Goal: Register for event/course

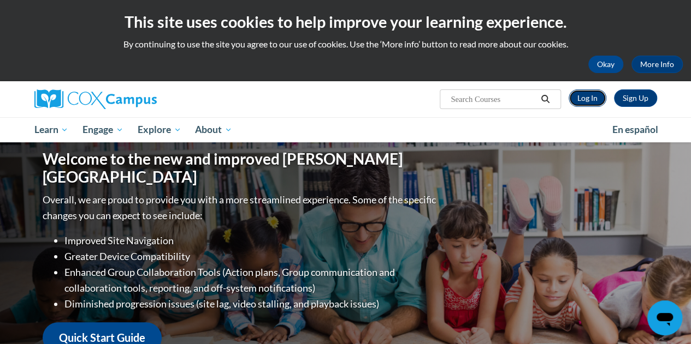
click at [591, 100] on link "Log In" at bounding box center [587, 98] width 38 height 17
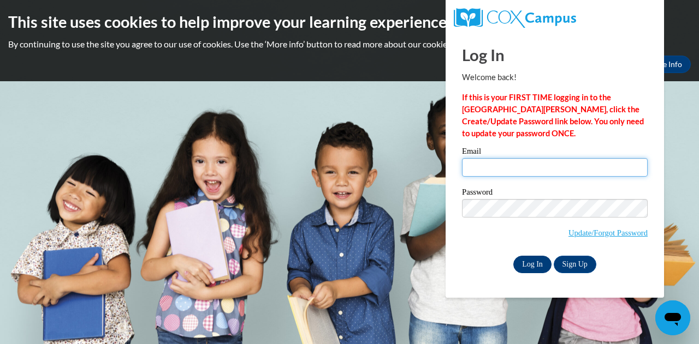
type input "laurie.mccarthy@muskegonorway.org"
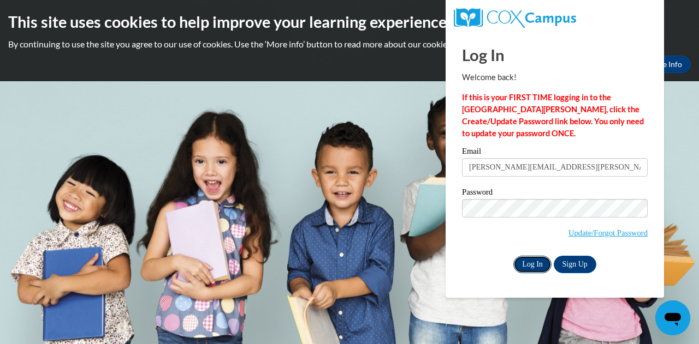
click at [534, 265] on input "Log In" at bounding box center [532, 264] width 38 height 17
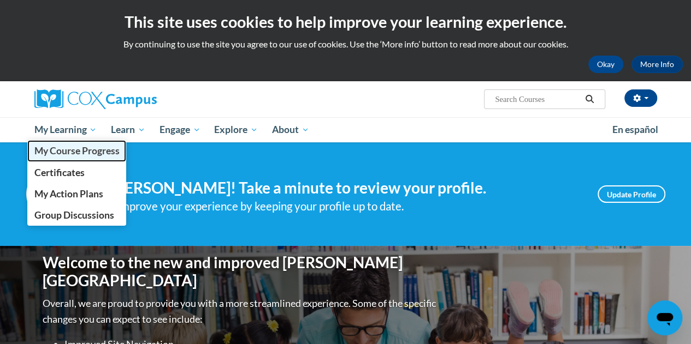
click at [66, 145] on span "My Course Progress" at bounding box center [76, 150] width 85 height 11
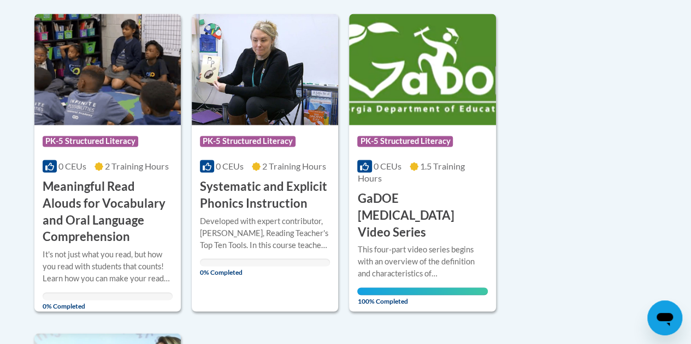
scroll to position [853, 0]
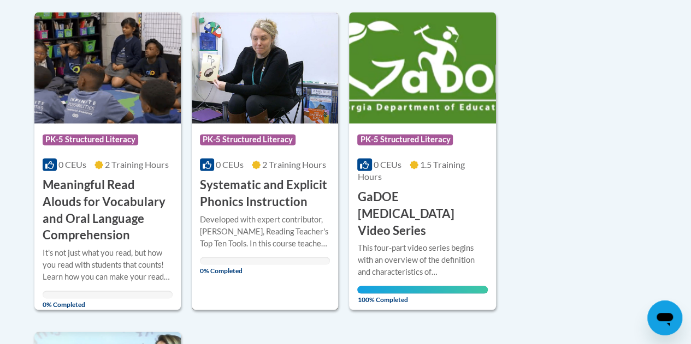
click at [247, 196] on h3 "Systematic and Explicit Phonics Instruction" at bounding box center [265, 193] width 130 height 34
click at [225, 192] on h3 "Systematic and Explicit Phonics Instruction" at bounding box center [265, 193] width 130 height 34
click at [291, 78] on img at bounding box center [265, 67] width 146 height 111
click at [252, 302] on div "Course Category: PK-5 Structured Literacy 0 CEUs 2 Training Hours COURSE System…" at bounding box center [265, 161] width 146 height 298
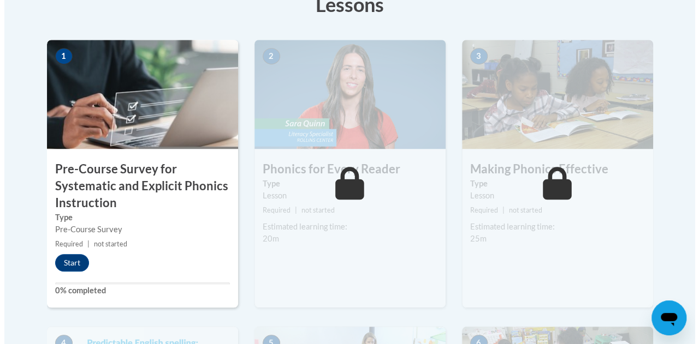
scroll to position [350, 0]
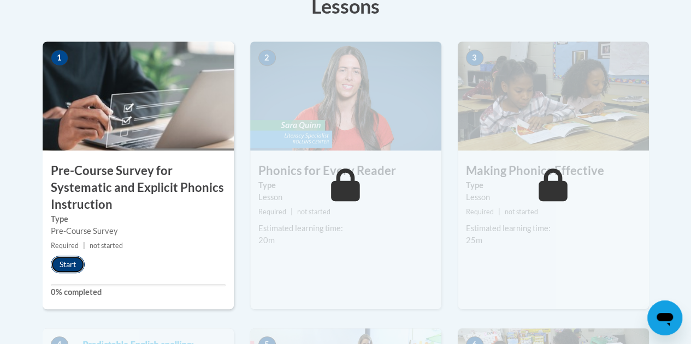
click at [63, 264] on button "Start" at bounding box center [68, 264] width 34 height 17
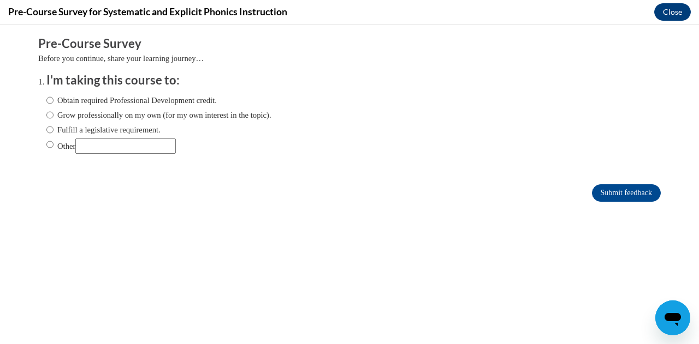
scroll to position [0, 0]
click at [46, 101] on input "Obtain required Professional Development credit." at bounding box center [49, 100] width 7 height 12
radio input "true"
click at [619, 194] on input "Submit feedback" at bounding box center [626, 193] width 69 height 17
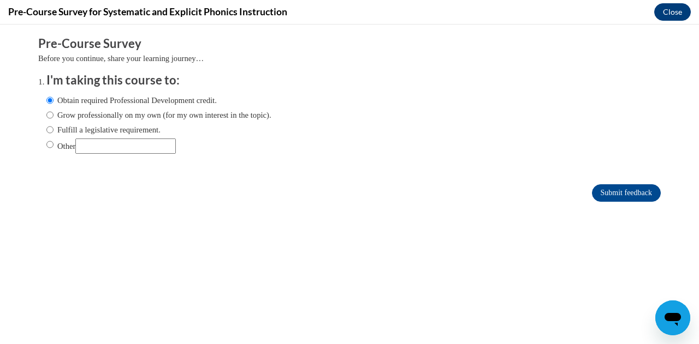
click at [671, 7] on button "Close" at bounding box center [672, 11] width 37 height 17
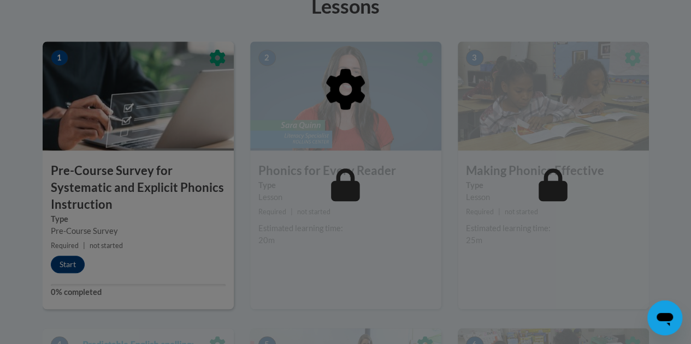
click at [73, 260] on div at bounding box center [345, 172] width 691 height 344
click at [64, 282] on div at bounding box center [345, 172] width 691 height 344
click at [72, 267] on div at bounding box center [345, 172] width 691 height 344
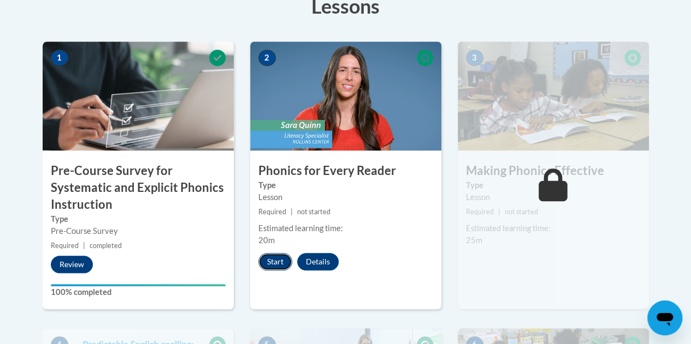
click at [268, 259] on button "Start" at bounding box center [275, 261] width 34 height 17
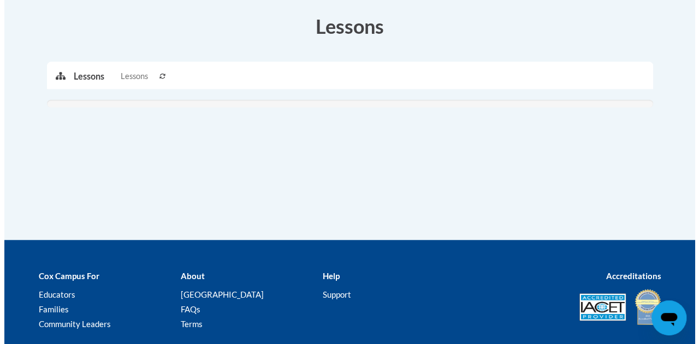
scroll to position [330, 0]
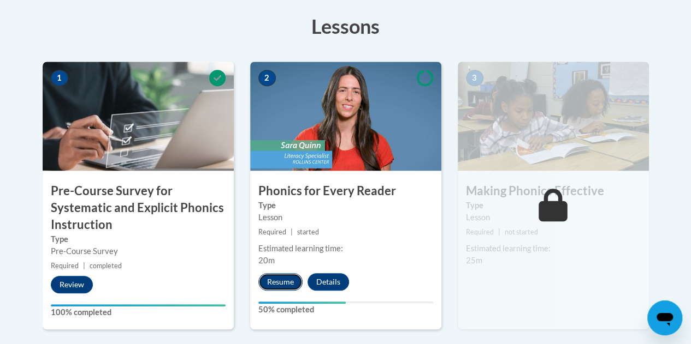
click at [281, 287] on button "Resume" at bounding box center [280, 282] width 44 height 17
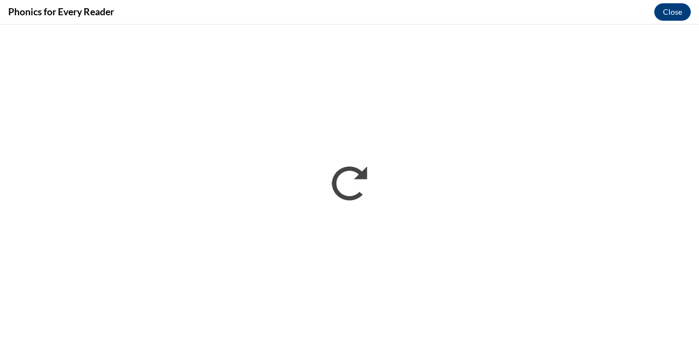
scroll to position [0, 0]
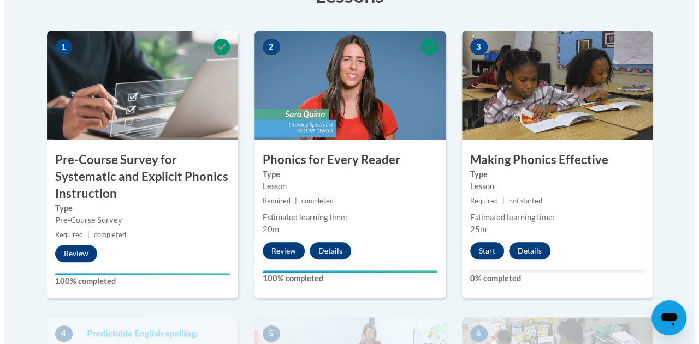
scroll to position [364, 0]
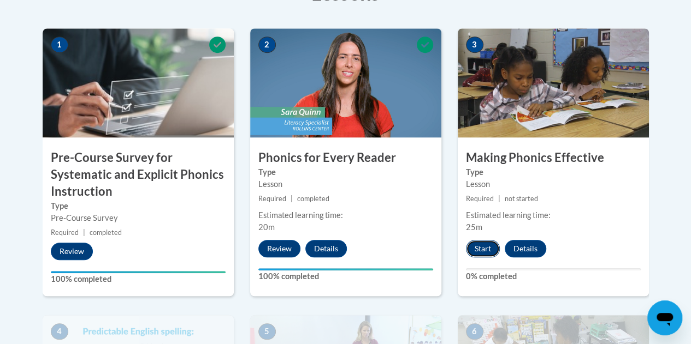
click at [483, 248] on button "Start" at bounding box center [483, 248] width 34 height 17
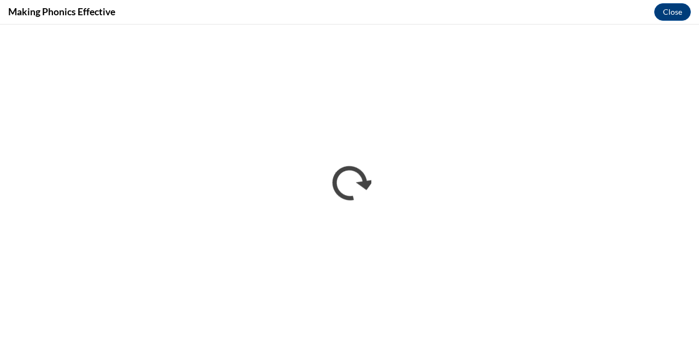
scroll to position [0, 0]
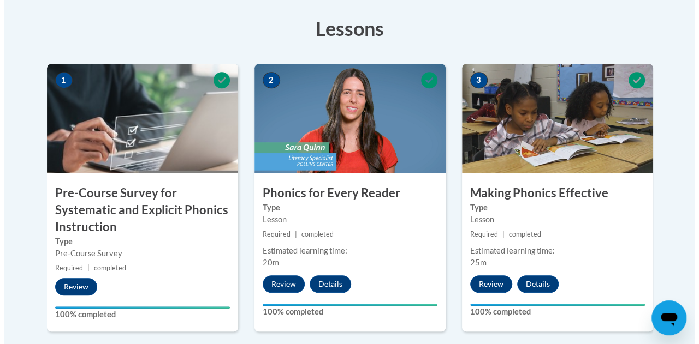
scroll to position [340, 0]
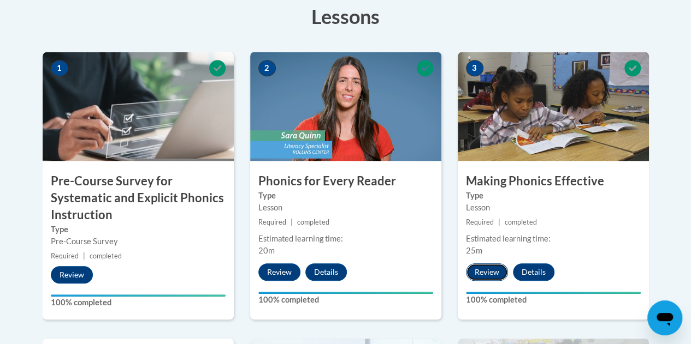
click at [482, 274] on button "Review" at bounding box center [487, 272] width 42 height 17
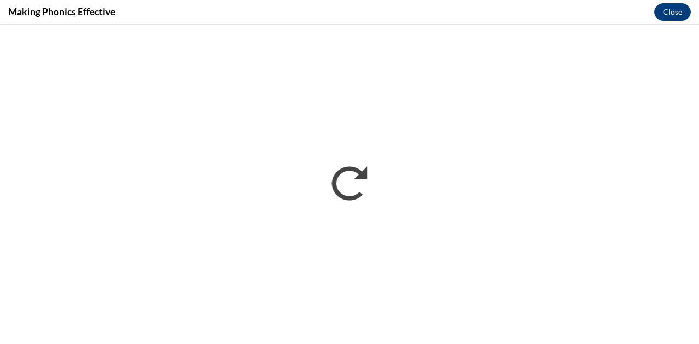
scroll to position [0, 0]
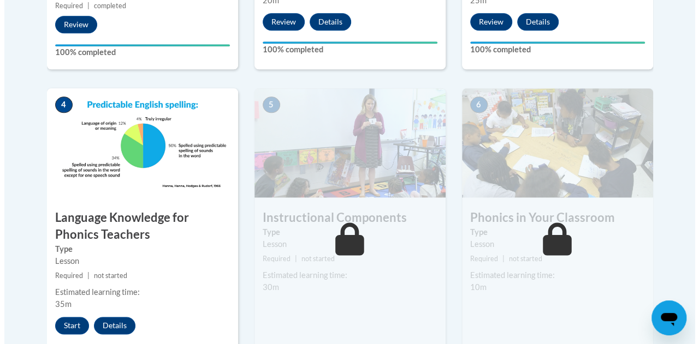
scroll to position [616, 0]
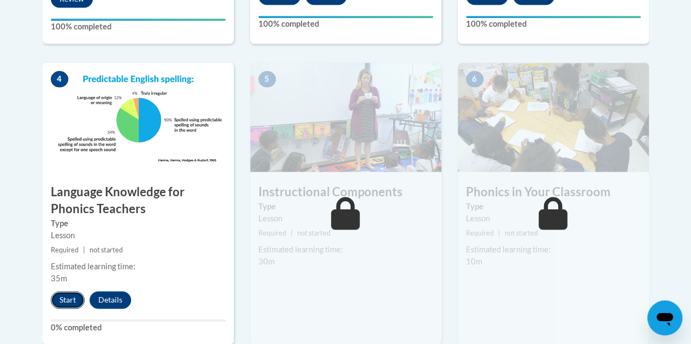
click at [67, 299] on button "Start" at bounding box center [68, 300] width 34 height 17
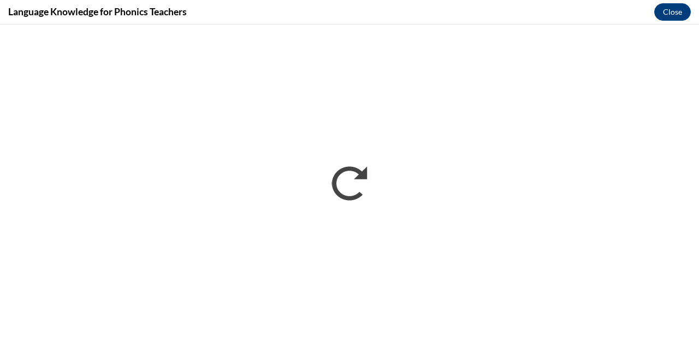
scroll to position [0, 0]
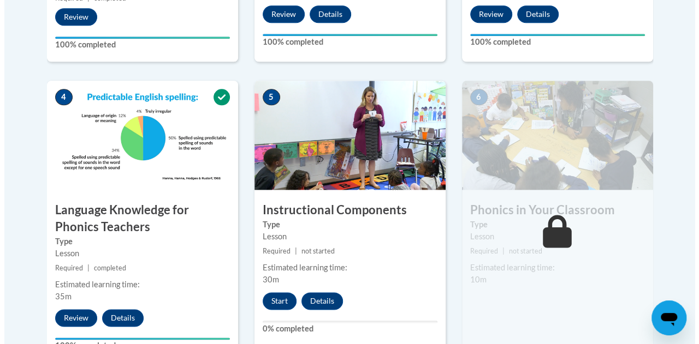
scroll to position [601, 0]
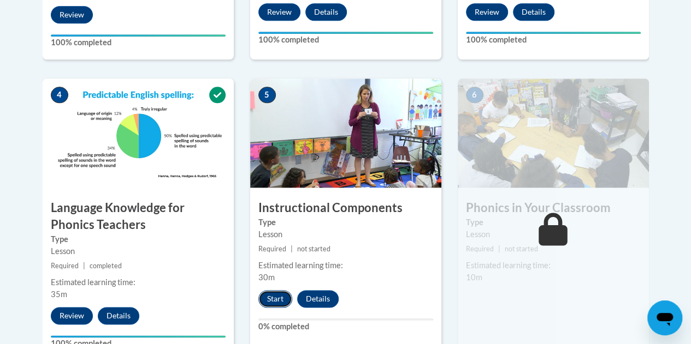
click at [275, 297] on button "Start" at bounding box center [275, 298] width 34 height 17
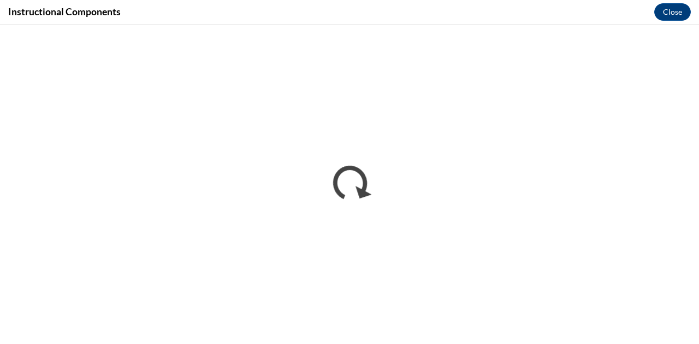
scroll to position [0, 0]
